Goal: Find specific page/section: Find specific page/section

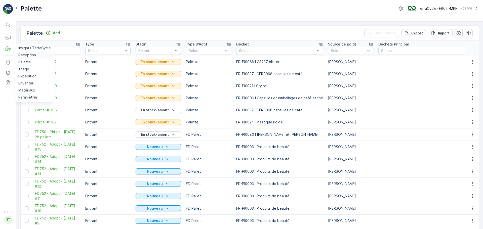
click at [26, 54] on p "Reception" at bounding box center [27, 55] width 18 height 5
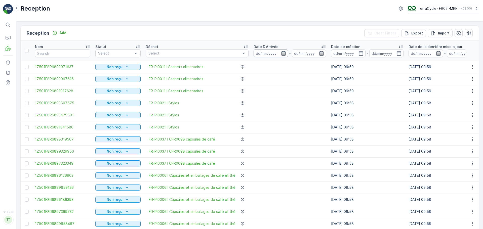
click at [269, 55] on input at bounding box center [271, 53] width 34 height 8
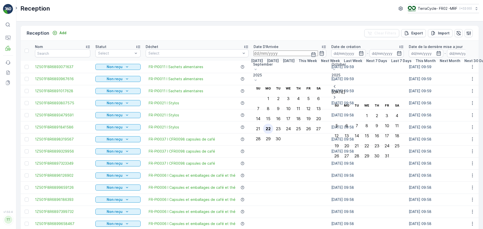
click at [271, 127] on div "22" at bounding box center [268, 129] width 5 height 5
type input "[DATE]"
click at [271, 127] on div "22" at bounding box center [268, 129] width 5 height 5
type input "[DATE]"
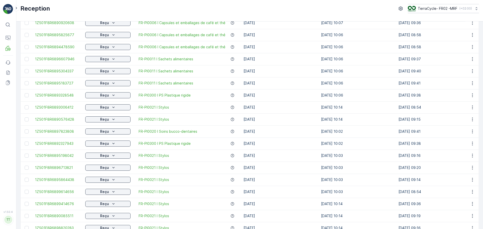
scroll to position [457, 0]
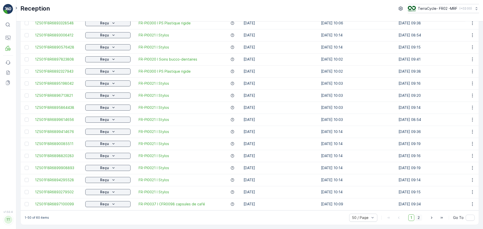
click at [417, 218] on span "2" at bounding box center [418, 218] width 7 height 7
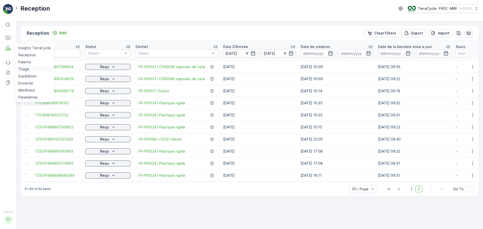
click at [20, 69] on p "Triage" at bounding box center [23, 69] width 11 height 5
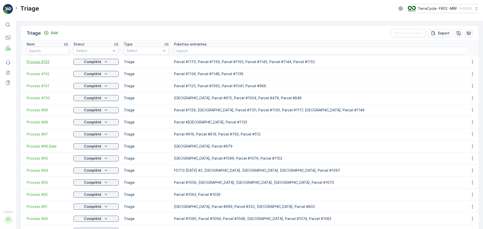
click at [43, 62] on span "Process #103" at bounding box center [48, 61] width 42 height 5
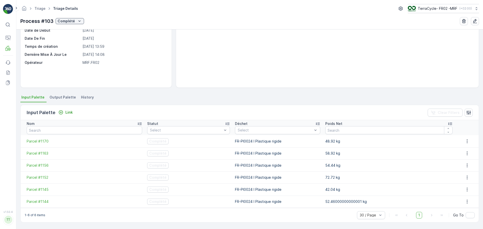
scroll to position [46, 0]
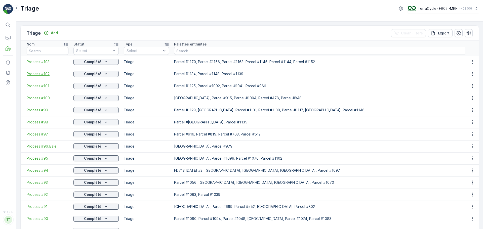
click at [43, 73] on span "Process #102" at bounding box center [48, 73] width 42 height 5
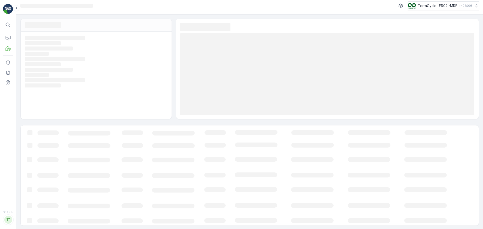
scroll to position [4, 0]
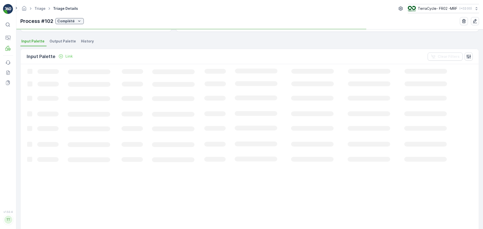
scroll to position [30, 0]
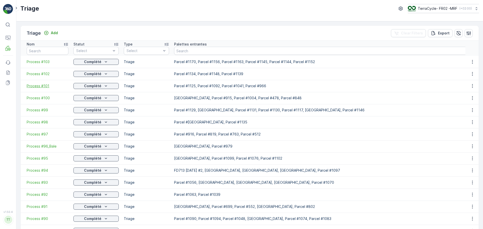
click at [39, 84] on span "Process #101" at bounding box center [48, 86] width 42 height 5
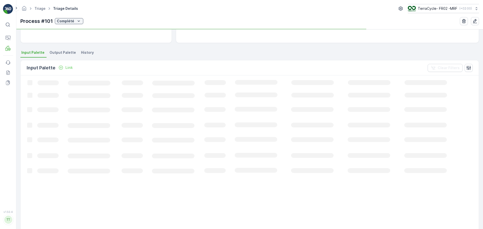
scroll to position [30, 0]
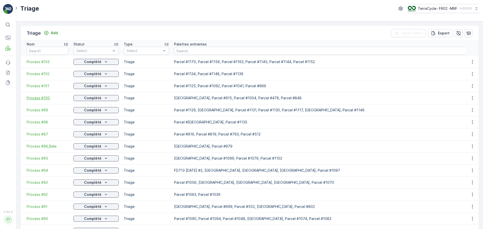
click at [34, 98] on span "Process #100" at bounding box center [48, 98] width 42 height 5
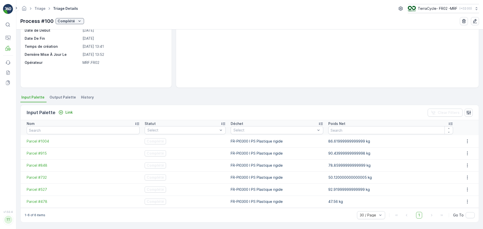
scroll to position [46, 0]
